Goal: Task Accomplishment & Management: Manage account settings

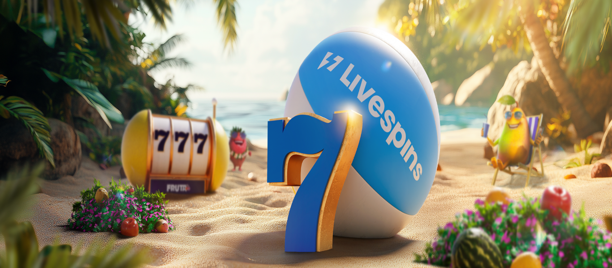
click at [46, 148] on span "Palkkiot" at bounding box center [35, 144] width 21 height 7
